Goal: Feedback & Contribution: Leave review/rating

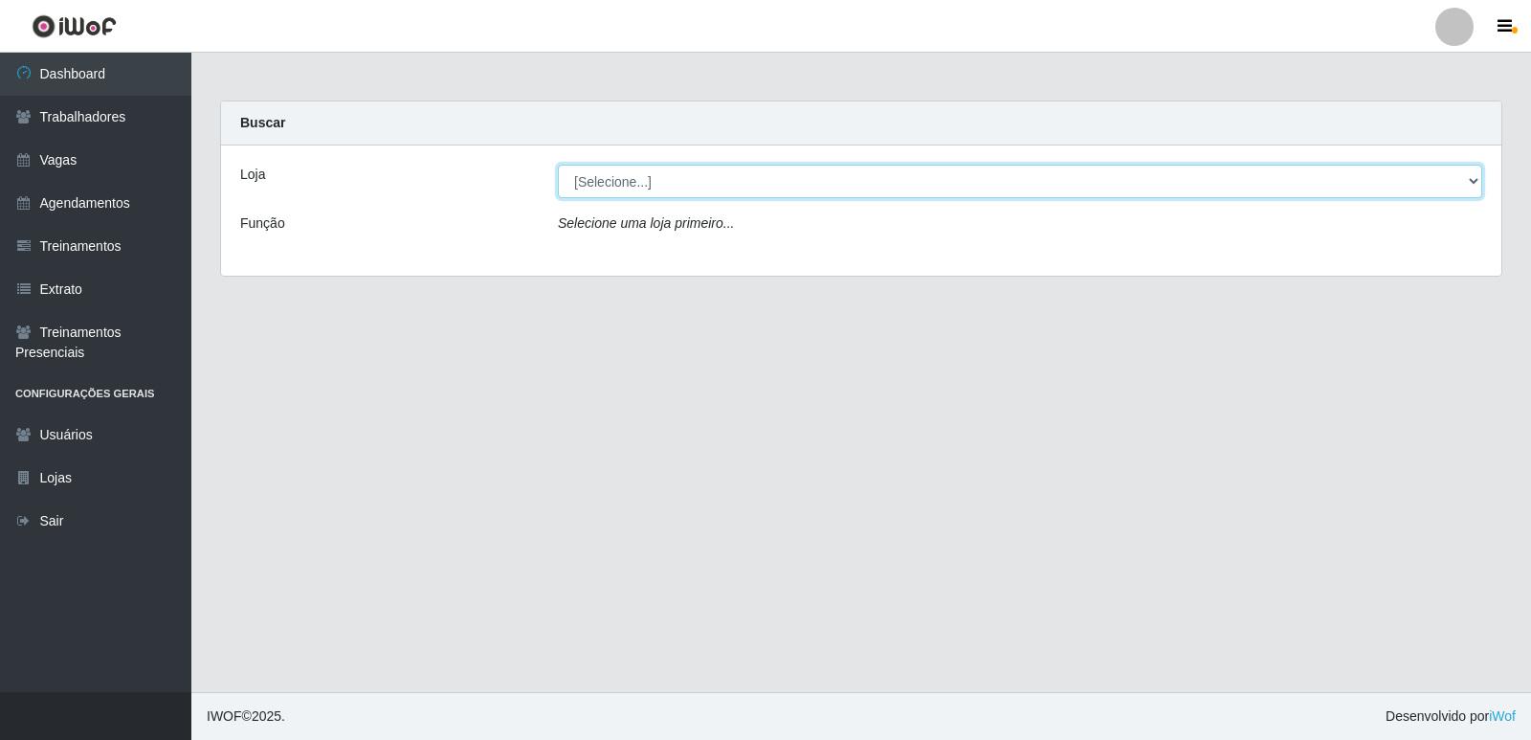
click at [1394, 187] on select "[Selecione...] Restaurante A Paraibana - [GEOGRAPHIC_DATA]" at bounding box center [1020, 181] width 925 height 33
select select "342"
click at [558, 165] on select "[Selecione...] Restaurante A Paraibana - [GEOGRAPHIC_DATA]" at bounding box center [1020, 181] width 925 height 33
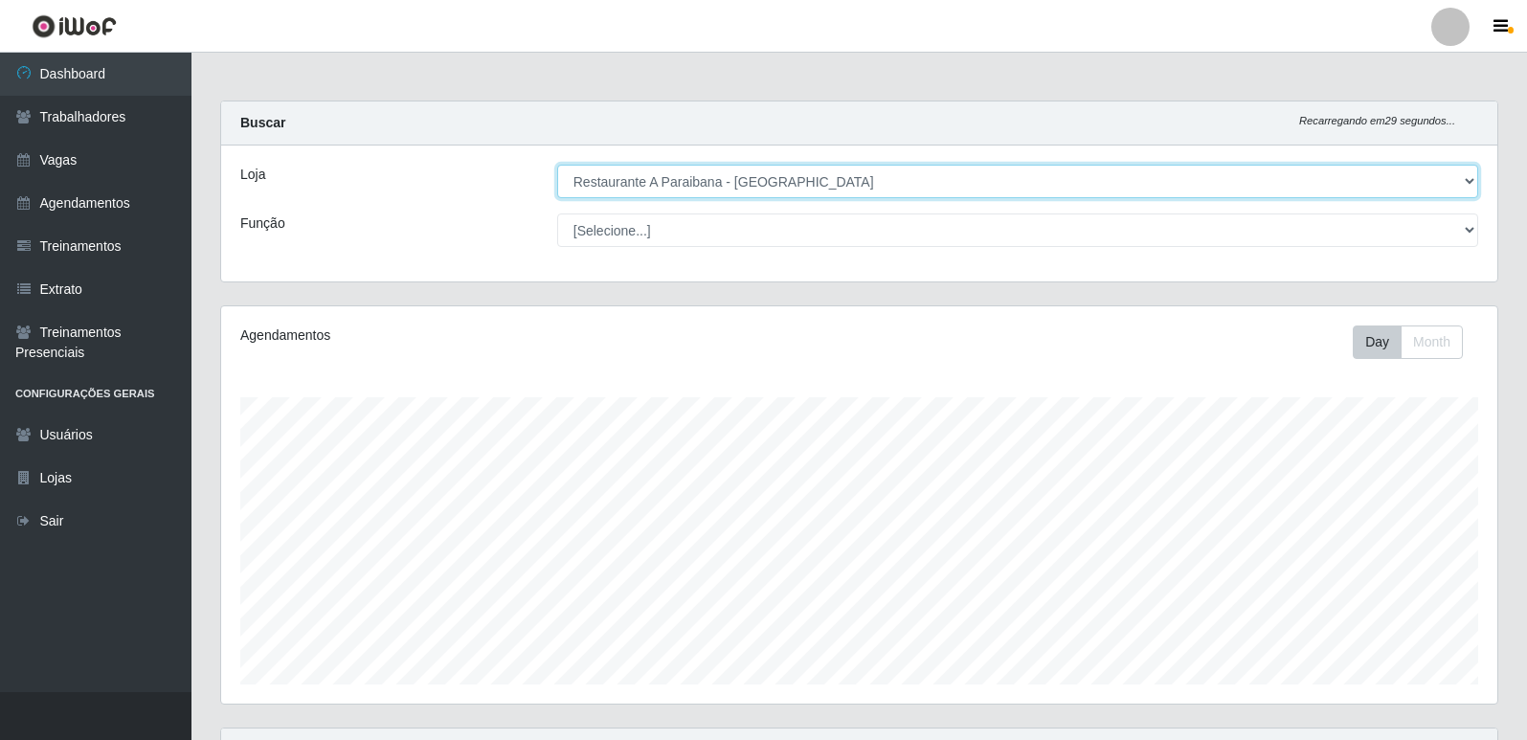
scroll to position [397, 1276]
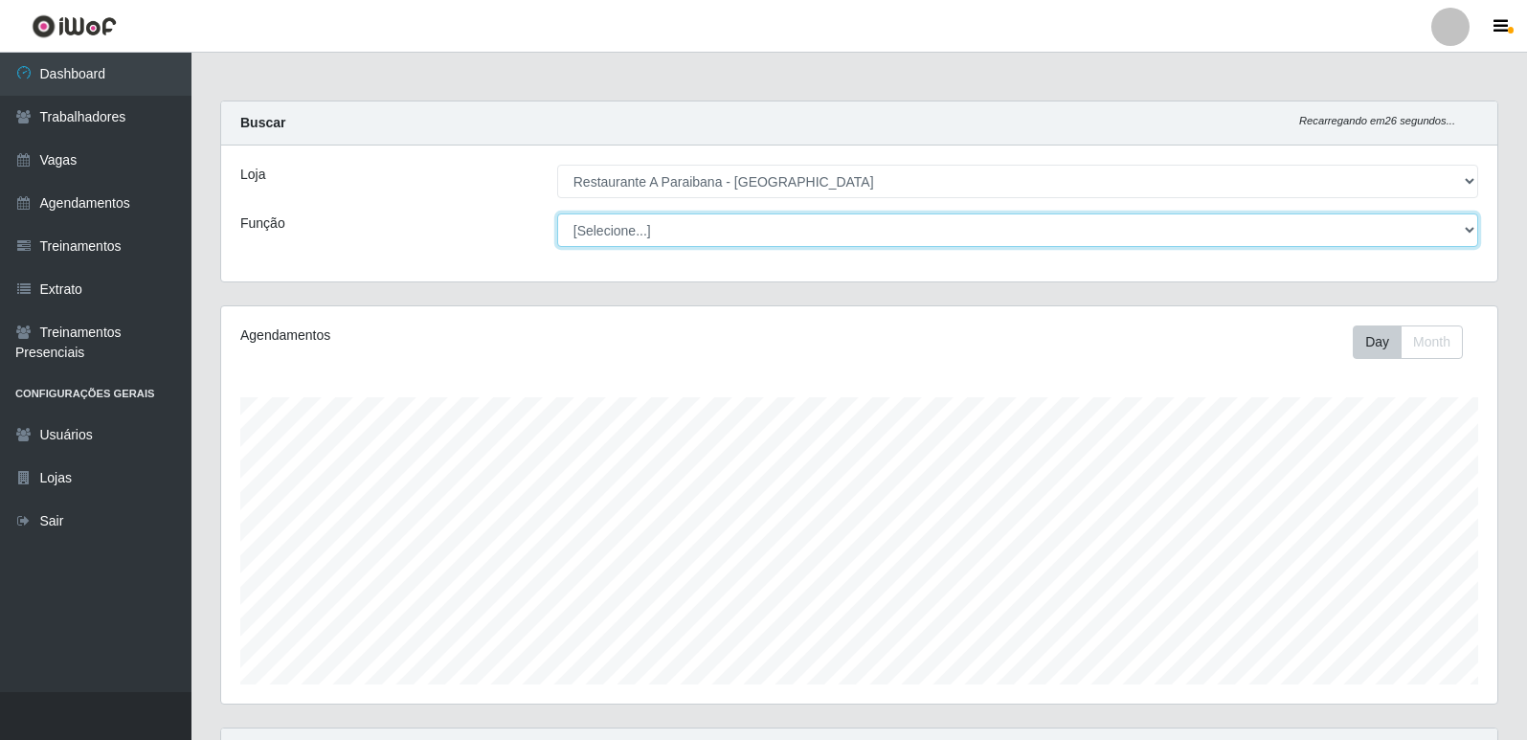
drag, startPoint x: 869, startPoint y: 197, endPoint x: 787, endPoint y: 236, distance: 91.2
click at [787, 236] on select "[Selecione...] ASG ASG + ASG ++ Auxiliar de Cozinha Auxiliar de Cozinha + Auxil…" at bounding box center [1017, 229] width 921 height 33
select select "5"
click at [557, 213] on select "[Selecione...] ASG ASG + ASG ++ Auxiliar de Cozinha Auxiliar de Cozinha + Auxil…" at bounding box center [1017, 229] width 921 height 33
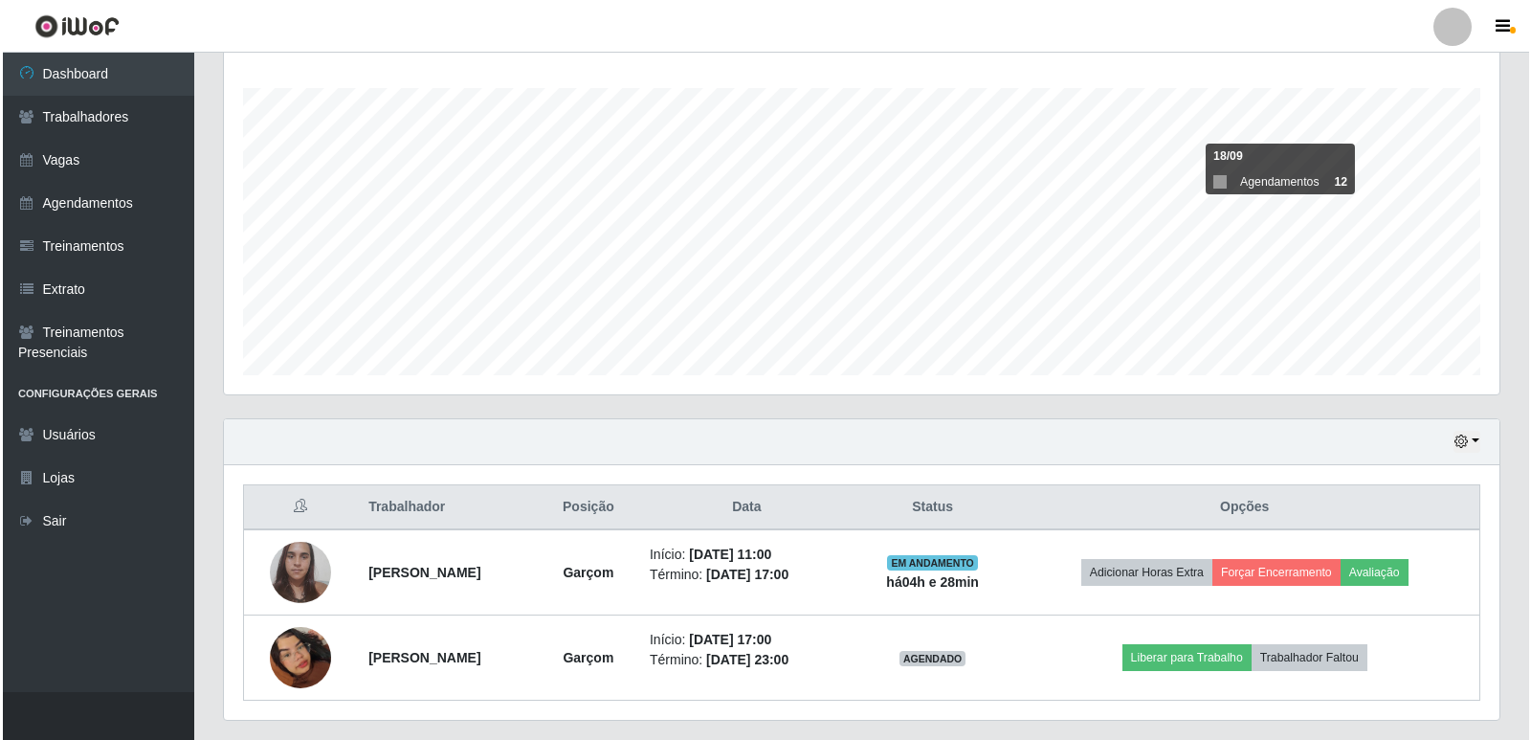
scroll to position [265, 0]
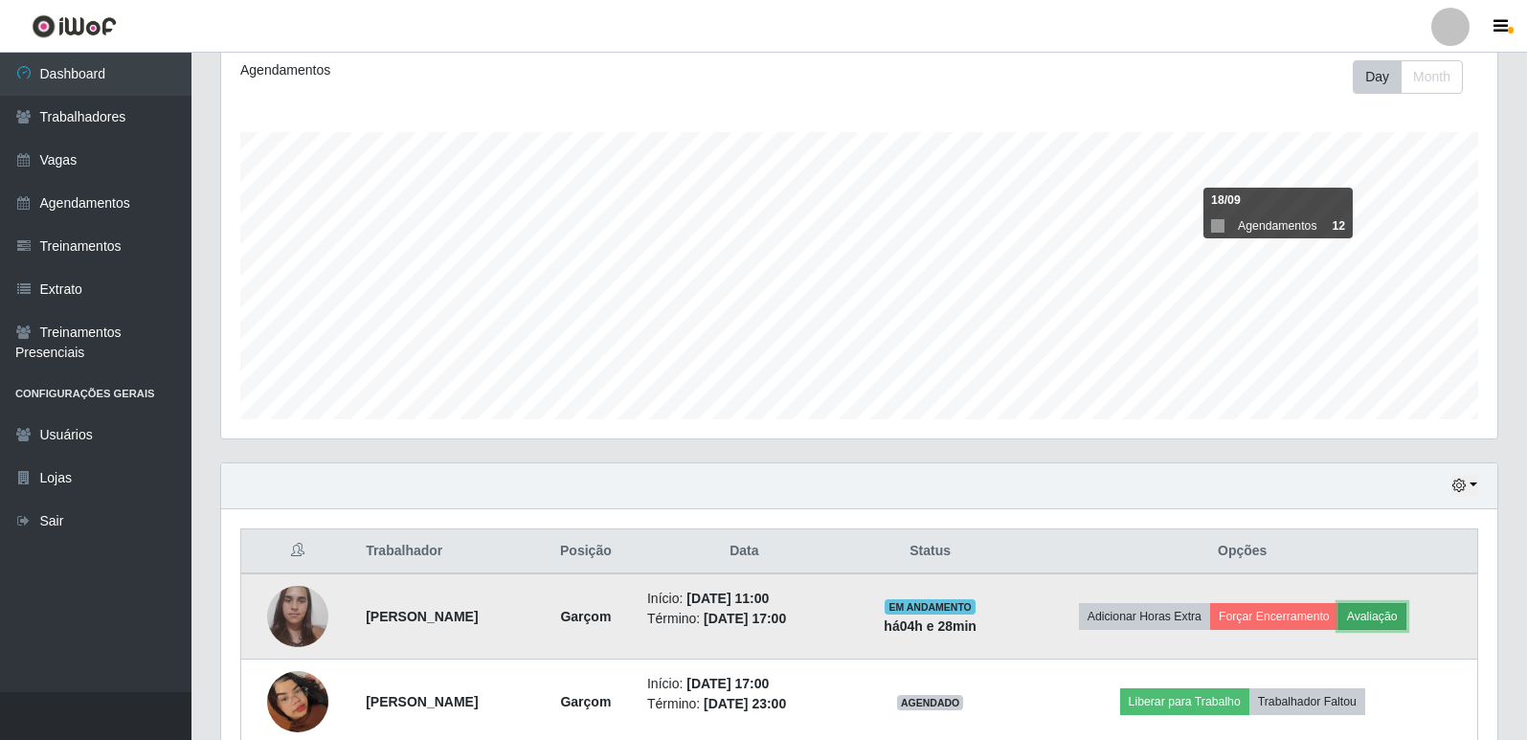
click at [1402, 619] on button "Avaliação" at bounding box center [1372, 616] width 68 height 27
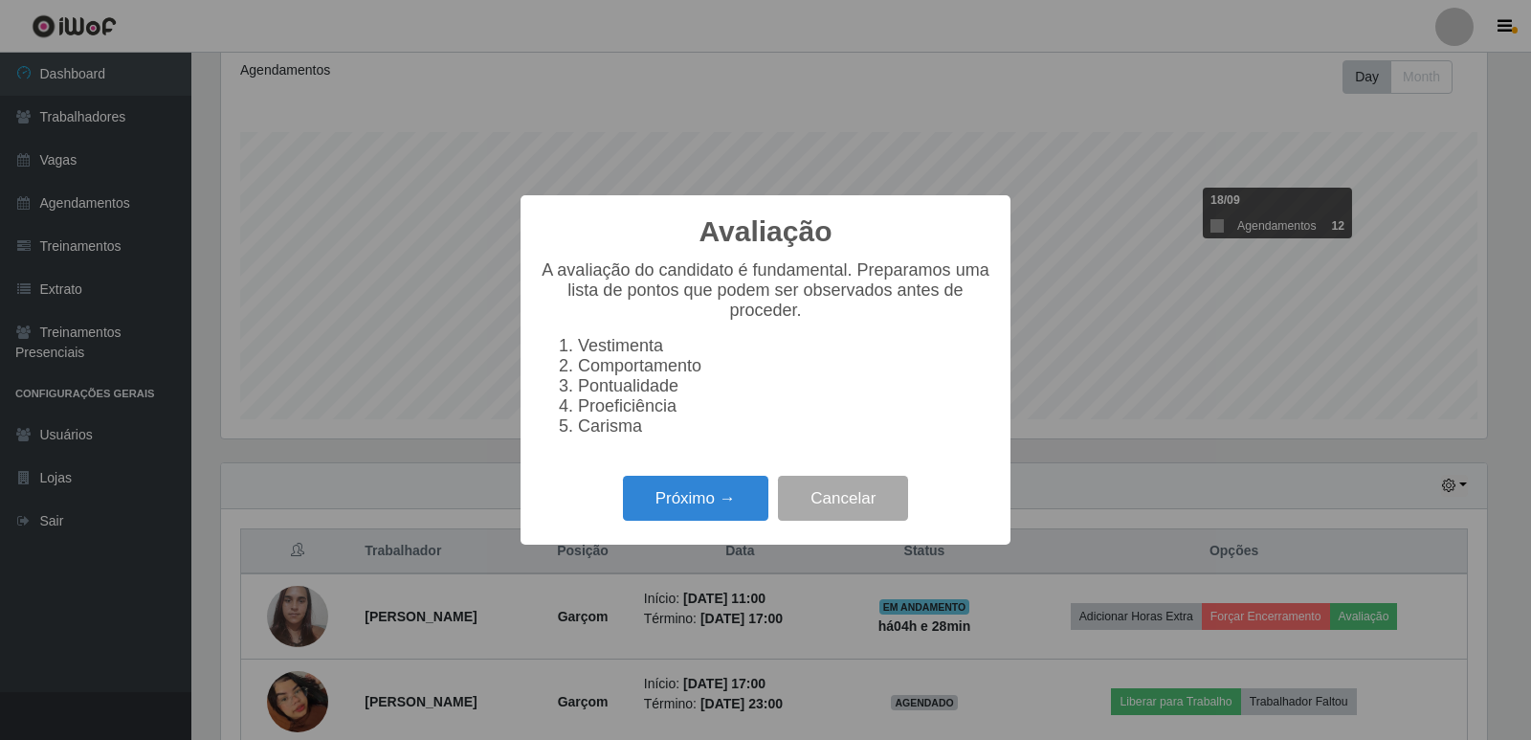
scroll to position [397, 1266]
click at [739, 521] on button "Próximo →" at bounding box center [695, 498] width 145 height 45
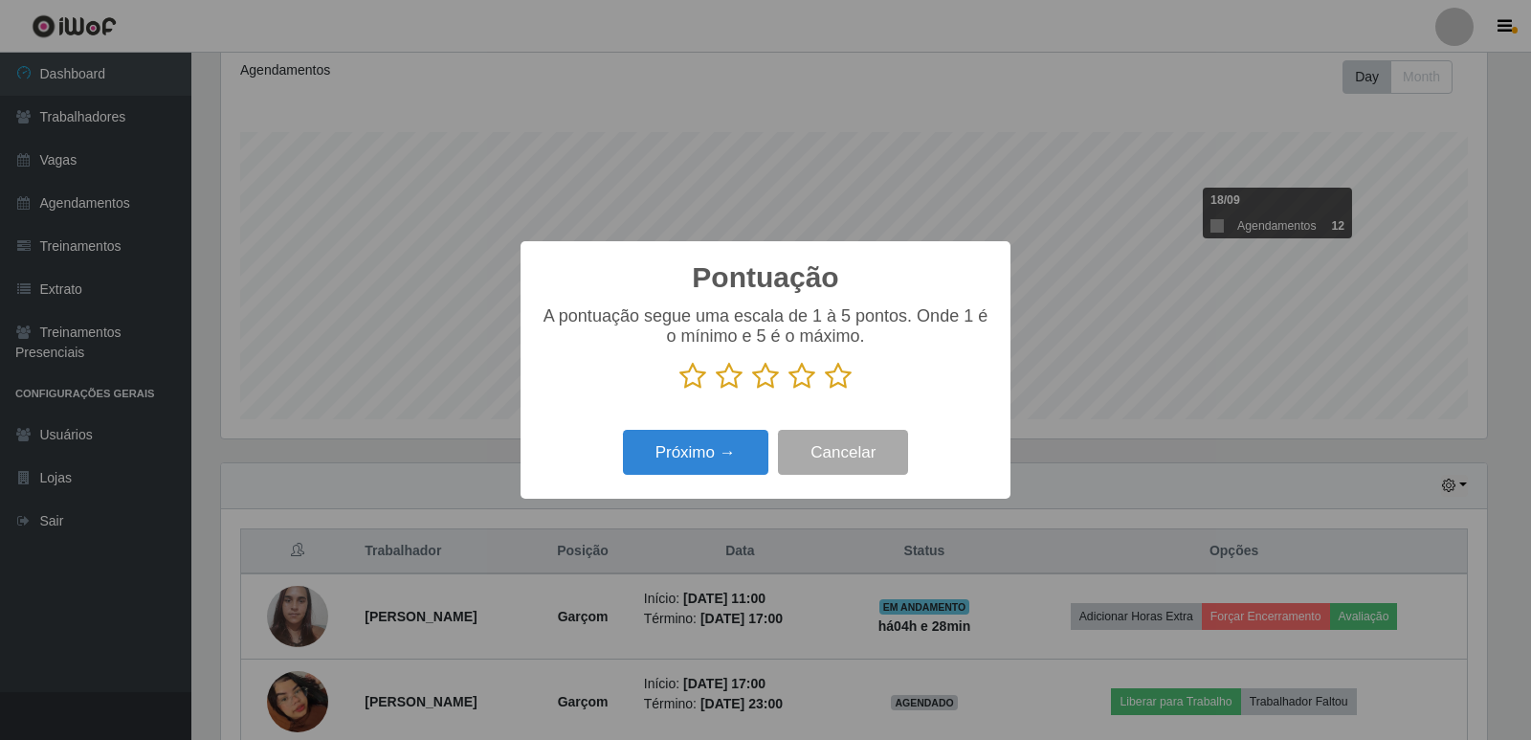
drag, startPoint x: 838, startPoint y: 380, endPoint x: 776, endPoint y: 413, distance: 70.7
click at [838, 381] on icon at bounding box center [838, 376] width 27 height 29
click at [825, 390] on input "radio" at bounding box center [825, 390] width 0 height 0
click at [714, 450] on button "Próximo →" at bounding box center [695, 452] width 145 height 45
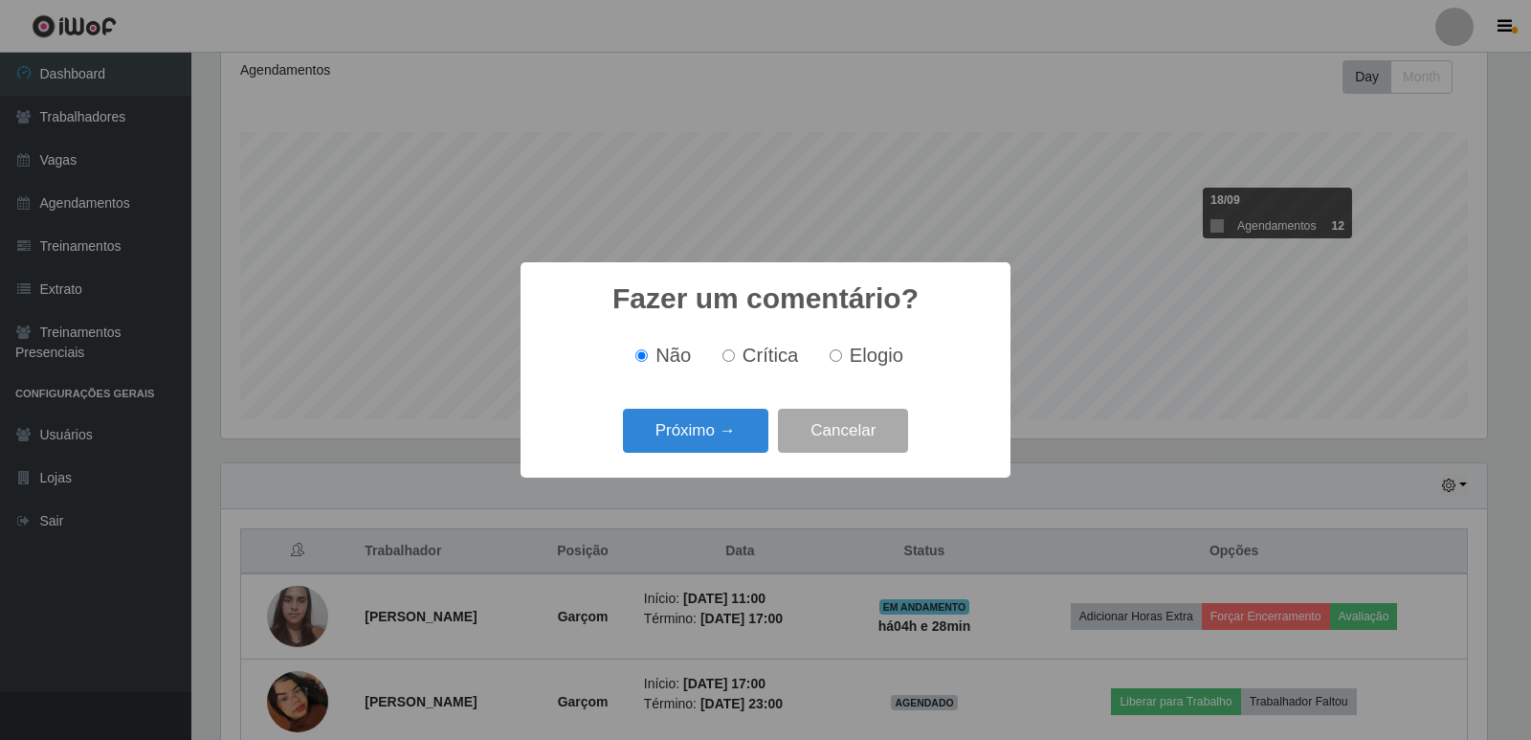
click at [855, 354] on span "Elogio" at bounding box center [877, 355] width 54 height 21
click at [842, 354] on input "Elogio" at bounding box center [836, 355] width 12 height 12
radio input "true"
click at [719, 424] on button "Próximo →" at bounding box center [695, 431] width 145 height 45
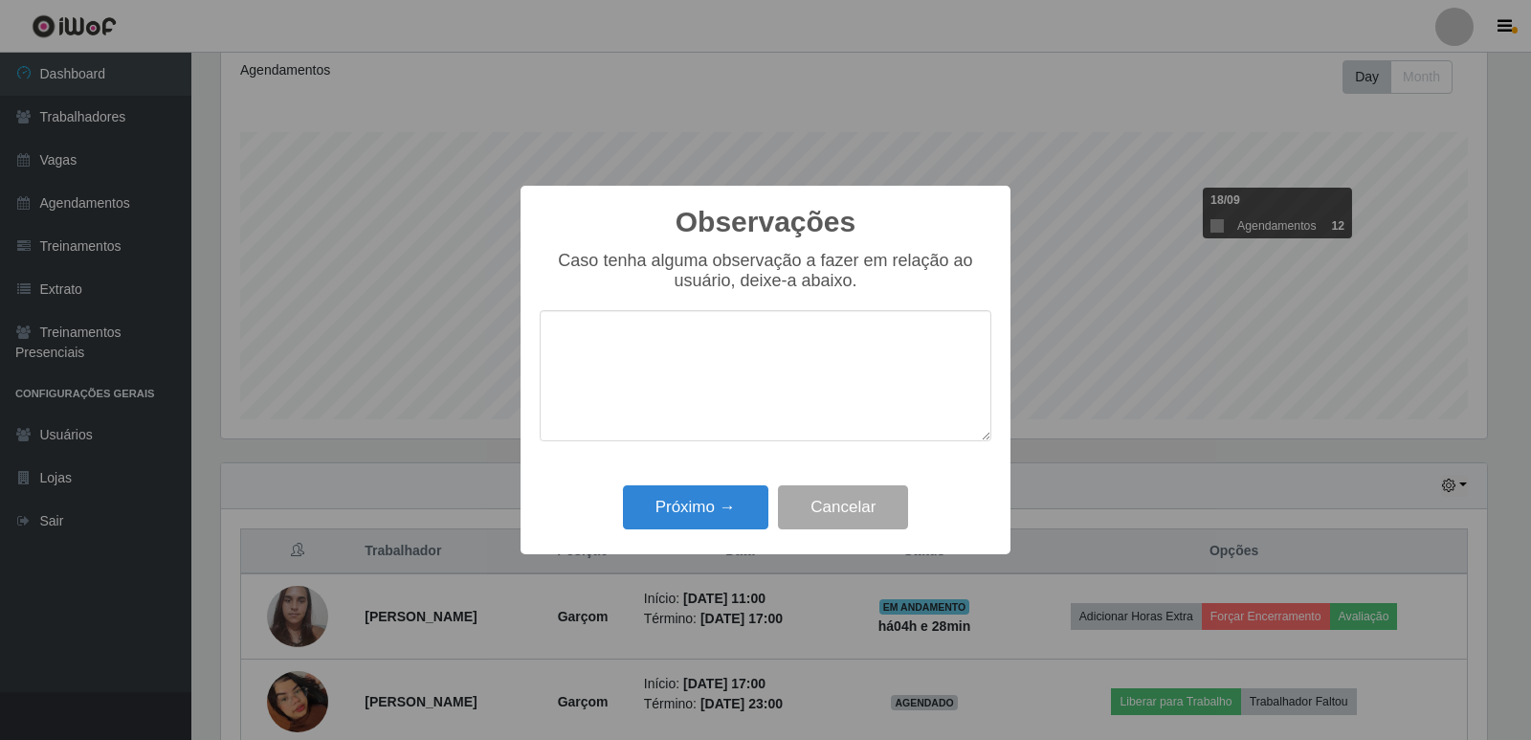
click at [724, 409] on textarea at bounding box center [766, 375] width 452 height 131
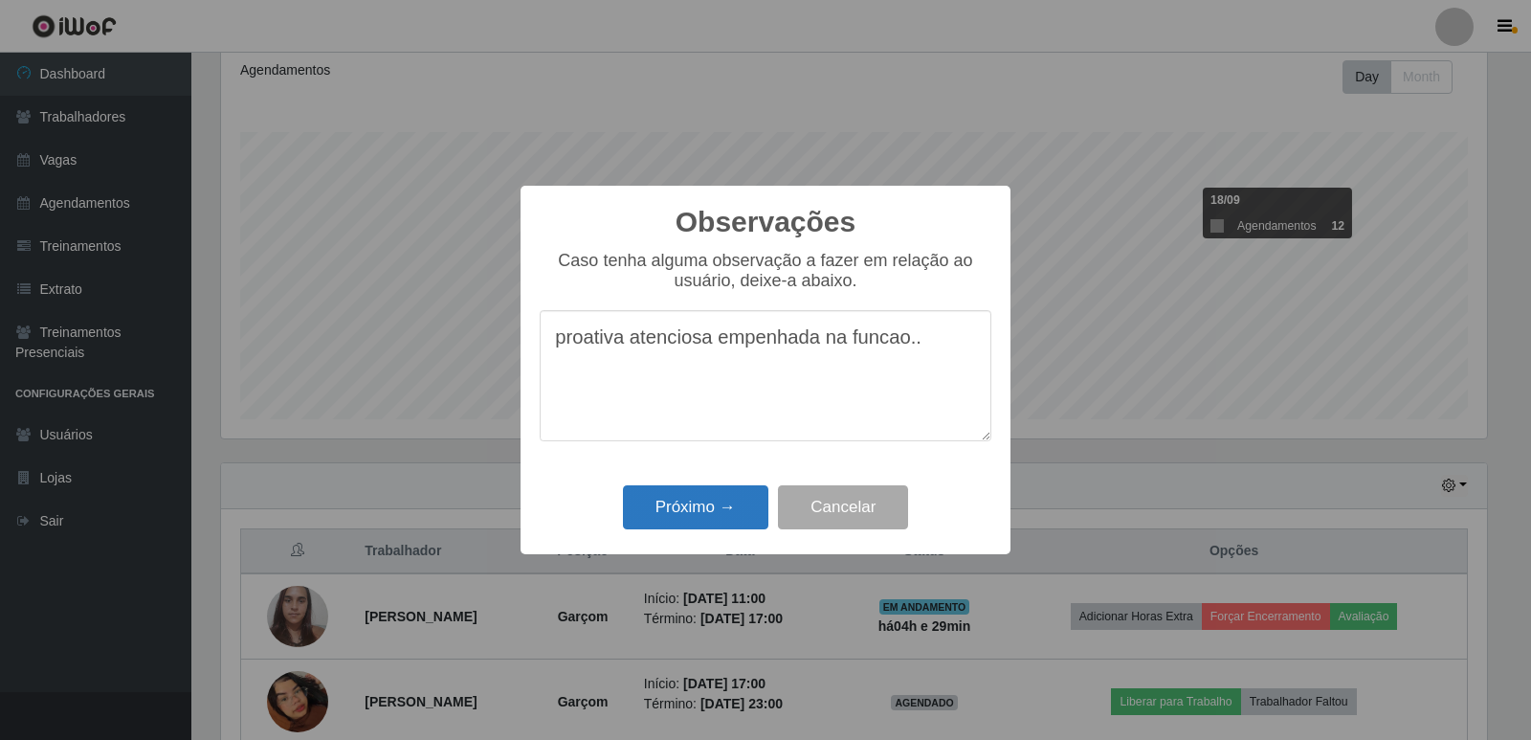
type textarea "proativa atenciosa empenhada na funcao.."
click at [703, 510] on button "Próximo →" at bounding box center [695, 507] width 145 height 45
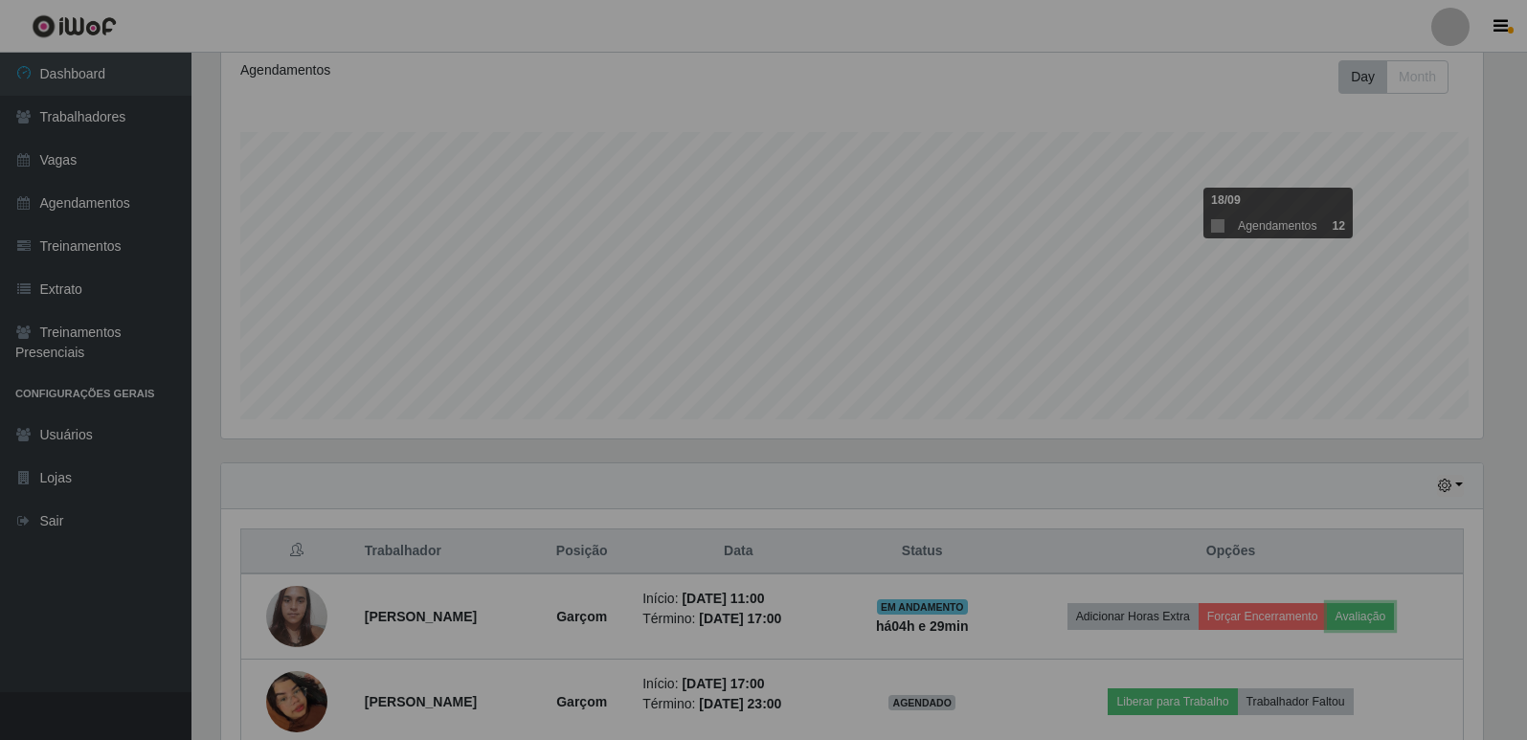
scroll to position [397, 1276]
